Goal: Navigation & Orientation: Find specific page/section

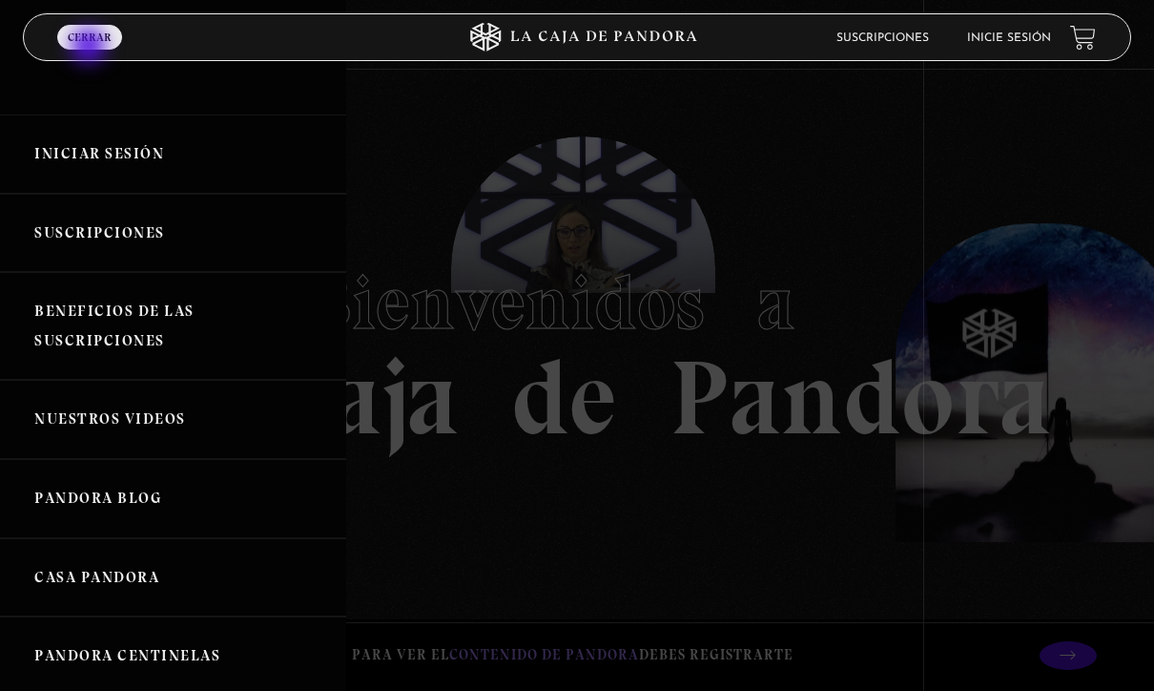
click at [117, 160] on link "Iniciar Sesión" at bounding box center [173, 153] width 346 height 79
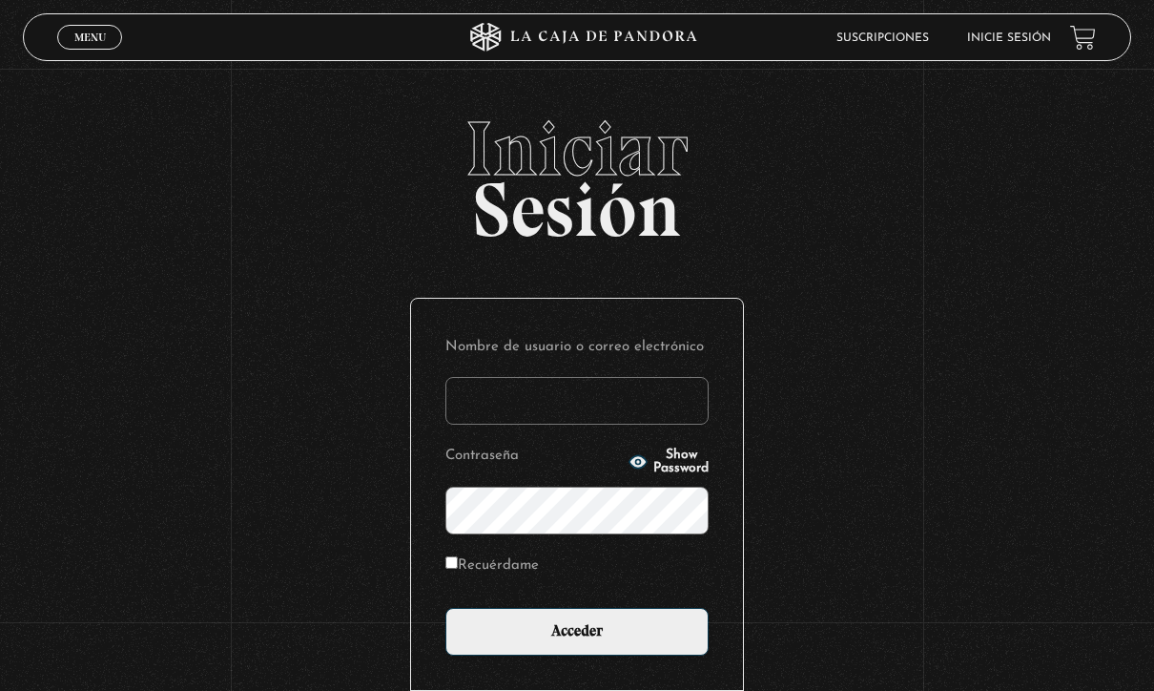
click at [572, 416] on input "Nombre de usuario o correo electrónico" at bounding box center [576, 401] width 263 height 48
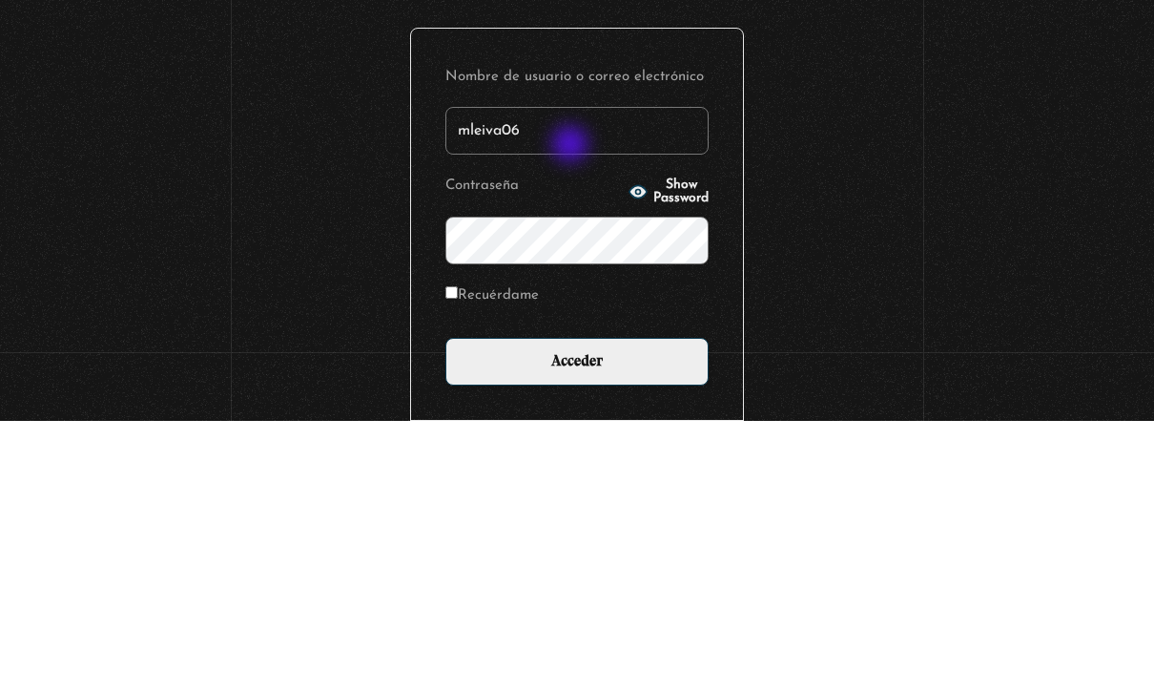
type input "mleiva06"
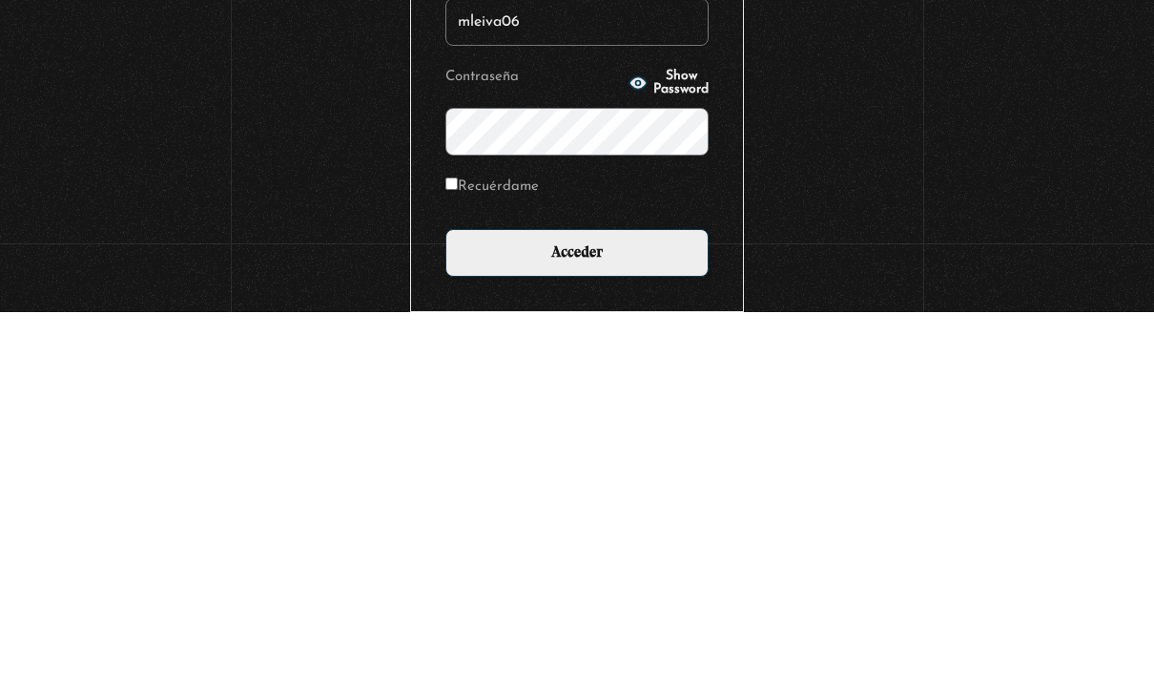
click at [627, 608] on input "Acceder" at bounding box center [576, 632] width 263 height 48
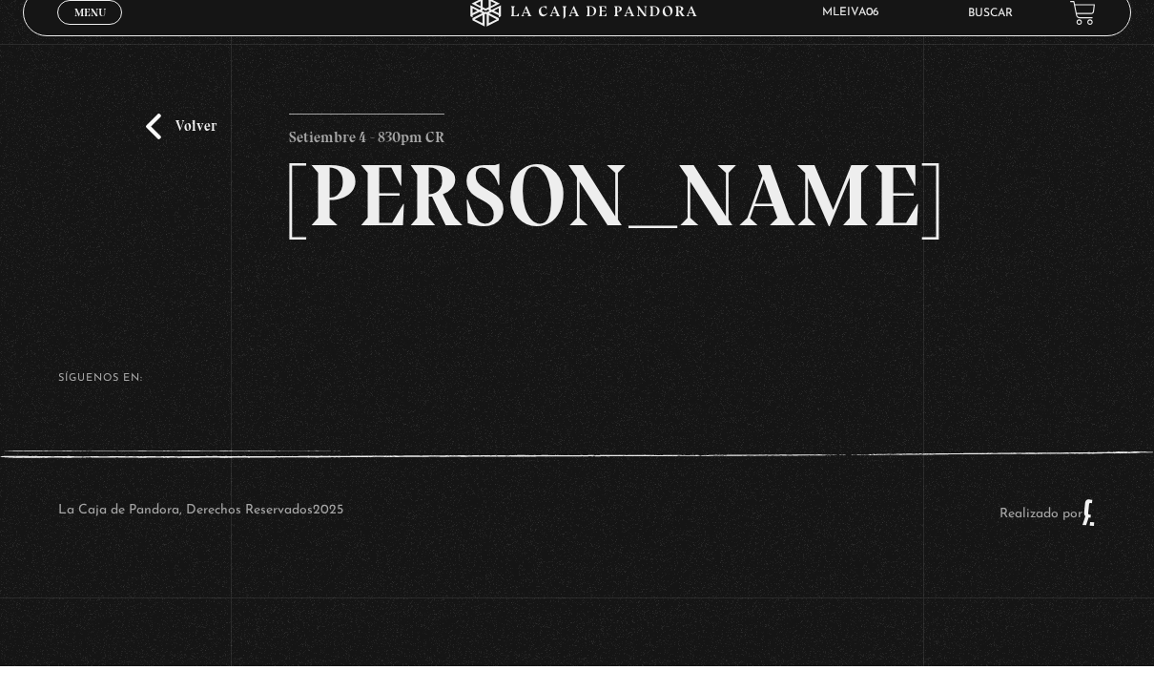
scroll to position [9, 0]
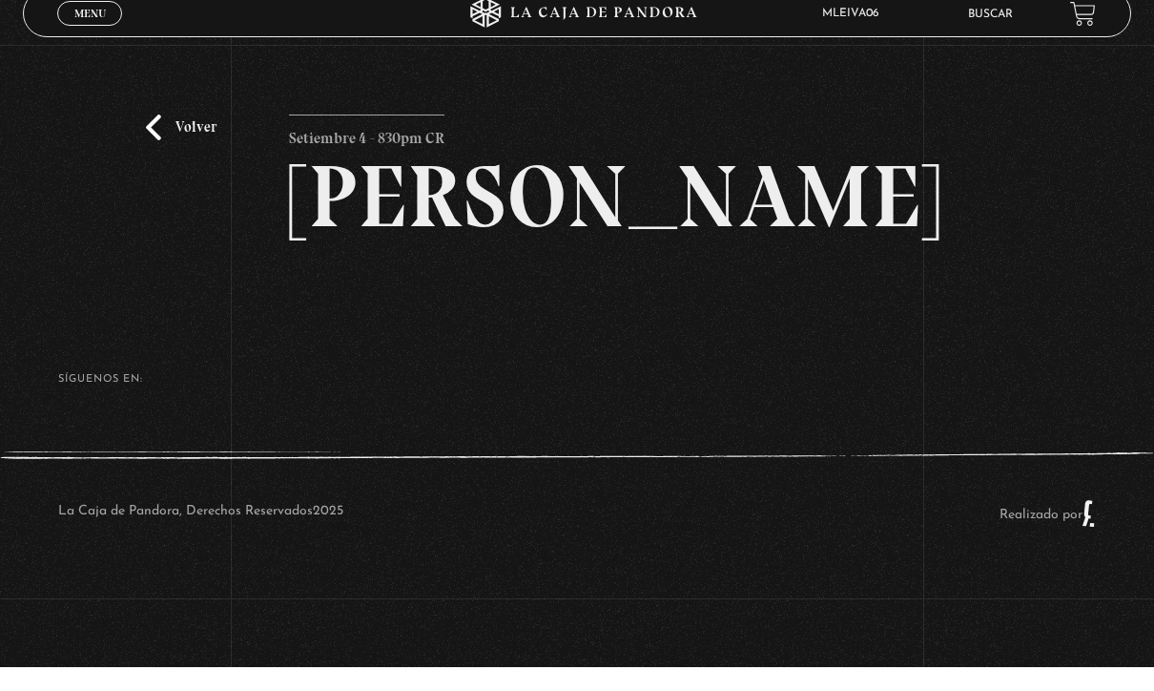
click at [639, 293] on article "Setiembre 4 - 830pm CR Maria Gabriela de Faria" at bounding box center [577, 215] width 576 height 155
